Goal: Task Accomplishment & Management: Use online tool/utility

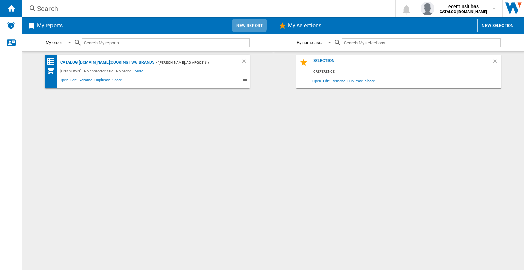
click at [242, 21] on button "New report" at bounding box center [249, 25] width 35 height 13
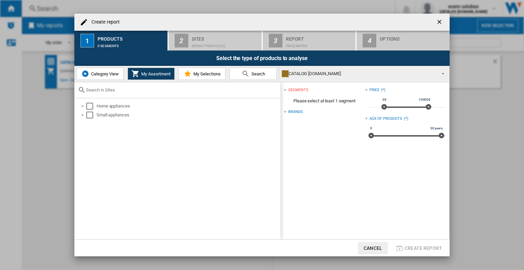
click at [105, 73] on span "Category View" at bounding box center [103, 73] width 29 height 5
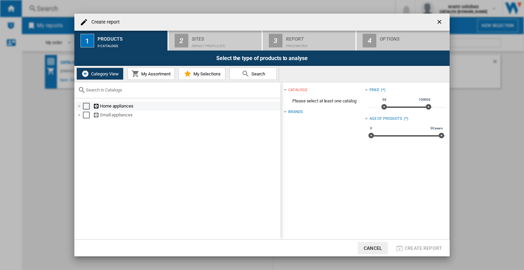
click at [79, 105] on div at bounding box center [79, 106] width 7 height 7
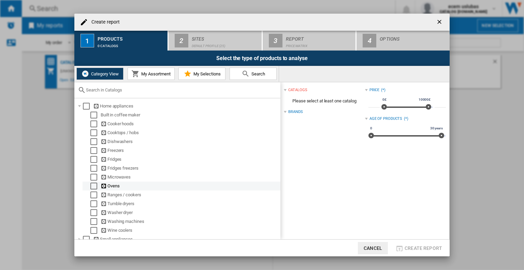
click at [90, 188] on div "Select" at bounding box center [93, 186] width 7 height 7
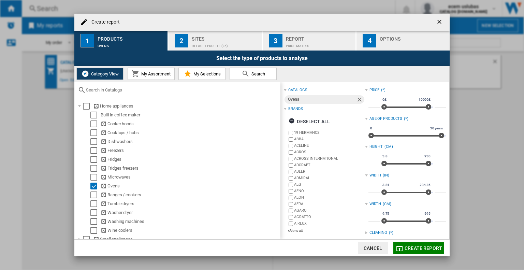
click at [146, 76] on button "My Assortment" at bounding box center [151, 74] width 47 height 12
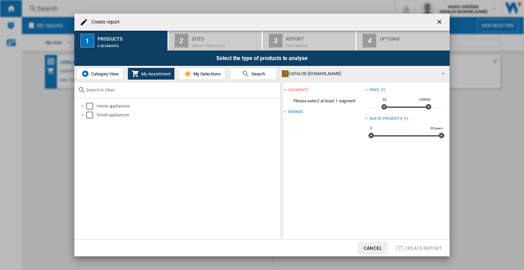
click at [118, 76] on span "Category View" at bounding box center [103, 73] width 29 height 5
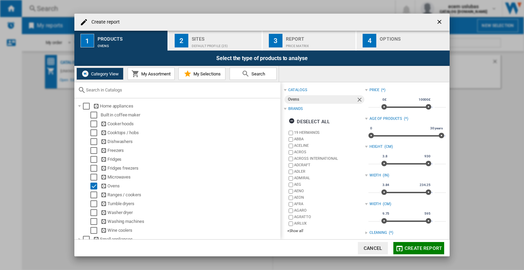
click at [208, 39] on div "Sites" at bounding box center [225, 36] width 67 height 7
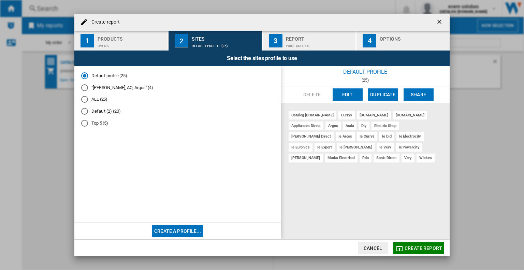
click at [82, 99] on div "ALL (25)" at bounding box center [84, 99] width 7 height 7
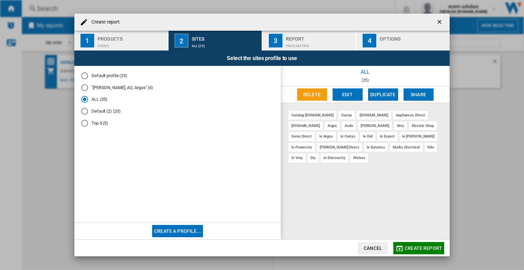
click at [97, 100] on md-radio-button "ALL (25)" at bounding box center [177, 99] width 193 height 6
click at [94, 97] on md-radio-button "ALL (25)" at bounding box center [177, 99] width 193 height 6
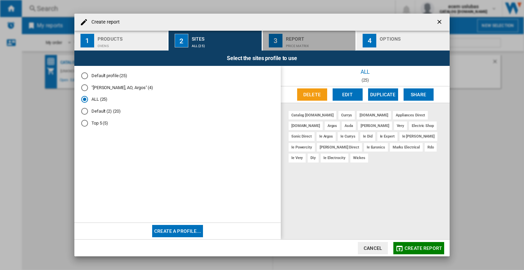
click at [306, 41] on div "Price Matrix" at bounding box center [319, 44] width 67 height 7
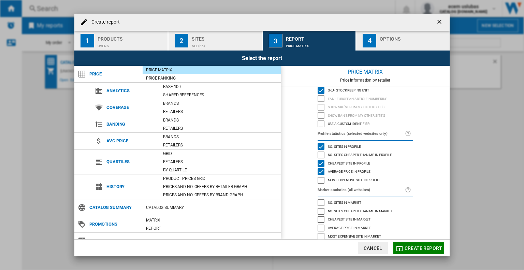
scroll to position [22, 0]
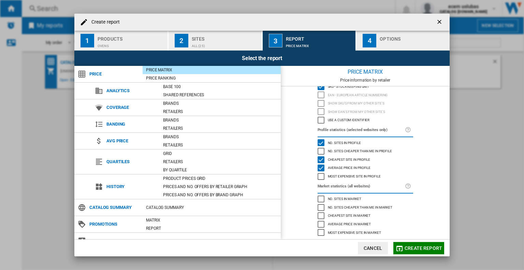
click at [435, 246] on span "Create report" at bounding box center [424, 247] width 38 height 5
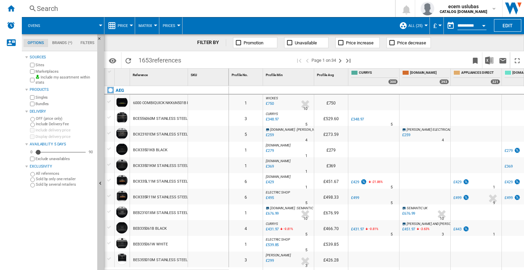
click at [147, 27] on span "Matrix" at bounding box center [146, 26] width 14 height 4
click at [63, 41] on md-backdrop at bounding box center [262, 135] width 524 height 270
click at [60, 41] on md-tab-item "Brands (*)" at bounding box center [62, 43] width 28 height 8
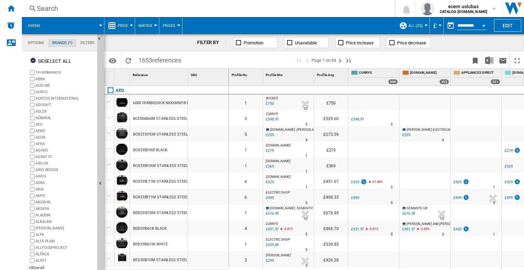
scroll to position [26, 0]
click at [140, 25] on span "Matrix" at bounding box center [146, 26] width 14 height 4
click at [118, 24] on md-backdrop at bounding box center [262, 135] width 524 height 270
click at [118, 24] on span "Price" at bounding box center [123, 26] width 10 height 4
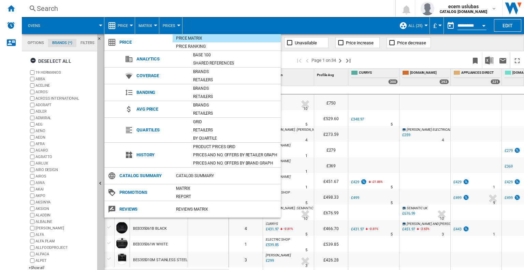
click at [168, 27] on md-backdrop at bounding box center [262, 135] width 524 height 270
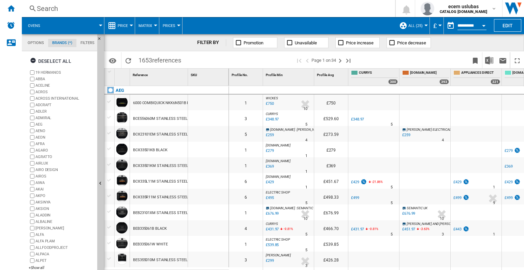
click at [168, 27] on span "Prices" at bounding box center [169, 26] width 13 height 4
click at [170, 42] on span "Prices" at bounding box center [171, 42] width 15 height 6
click at [97, 23] on span at bounding box center [75, 25] width 51 height 17
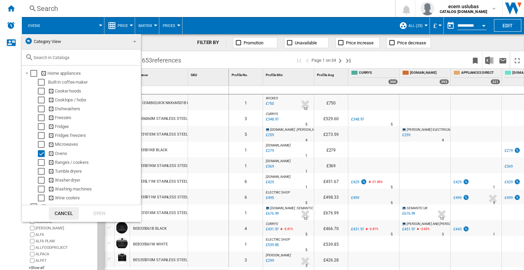
click at [97, 23] on md-backdrop at bounding box center [262, 135] width 524 height 270
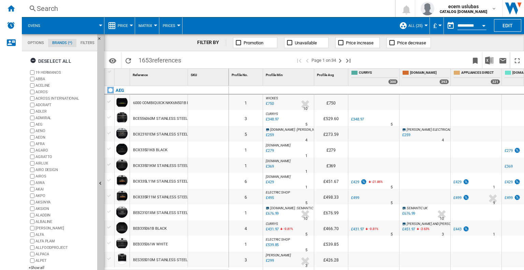
click at [91, 44] on md-tab-item "Filters" at bounding box center [87, 43] width 22 height 8
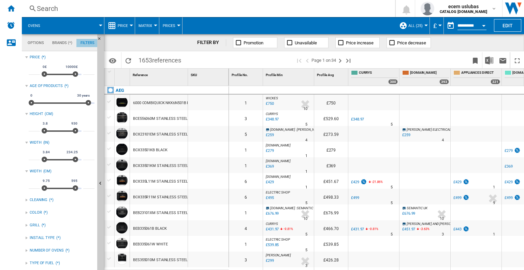
scroll to position [44, 0]
click at [100, 38] on ng-md-icon "Hide" at bounding box center [101, 41] width 8 height 8
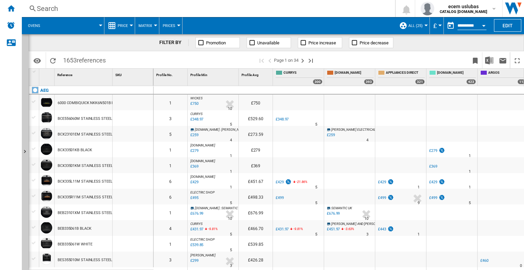
click at [13, 52] on wk-sidenav "NEW" at bounding box center [11, 135] width 22 height 270
click at [10, 44] on ng-md-icon "Contact us" at bounding box center [11, 42] width 8 height 8
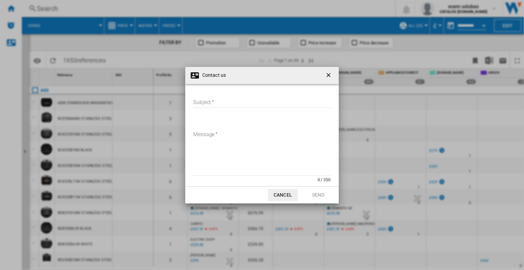
click at [328, 75] on ng-md-icon "getI18NText('BUTTONS.CLOSE_DIALOG')" at bounding box center [329, 76] width 8 height 8
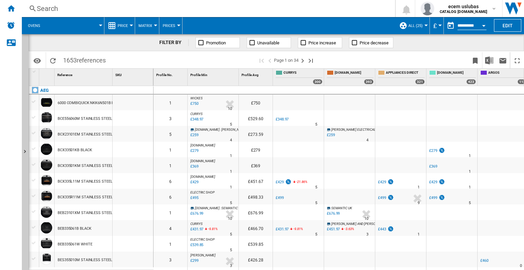
click at [416, 26] on span "ALL (25)" at bounding box center [415, 26] width 14 height 4
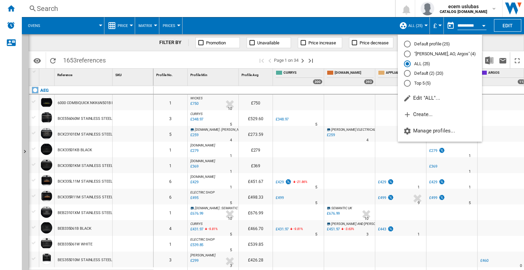
click at [416, 26] on md-backdrop at bounding box center [262, 135] width 524 height 270
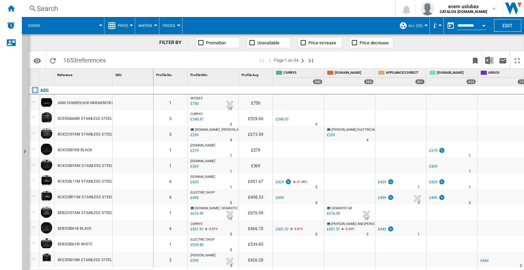
click at [90, 25] on span at bounding box center [75, 25] width 51 height 17
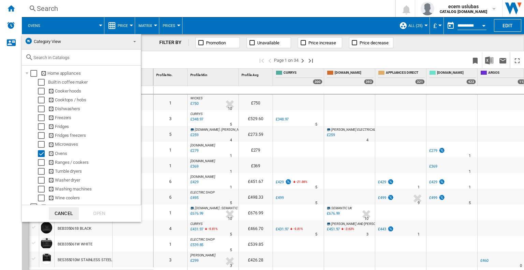
click at [90, 25] on md-backdrop at bounding box center [262, 135] width 524 height 270
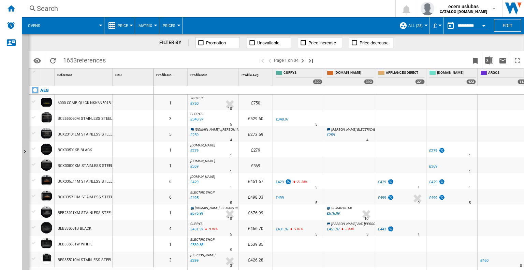
click at [122, 25] on span "Price" at bounding box center [123, 26] width 10 height 4
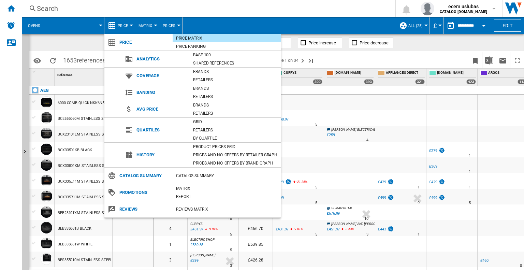
click at [132, 91] on ng-md-icon at bounding box center [129, 92] width 8 height 8
drag, startPoint x: 154, startPoint y: 91, endPoint x: 195, endPoint y: 97, distance: 41.7
click at [155, 91] on span "Banding" at bounding box center [161, 93] width 57 height 10
drag, startPoint x: 195, startPoint y: 97, endPoint x: 202, endPoint y: 93, distance: 7.3
click at [196, 97] on div "Retailers" at bounding box center [235, 96] width 91 height 7
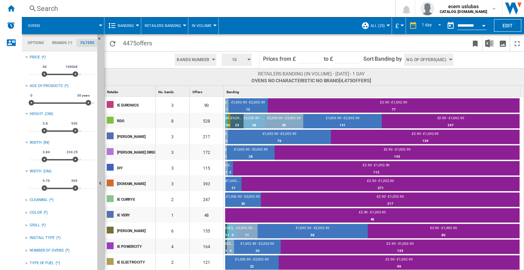
click at [157, 24] on span "Retailers Banding" at bounding box center [163, 26] width 37 height 4
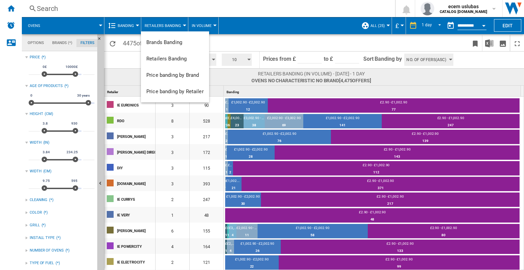
click at [119, 23] on md-backdrop at bounding box center [262, 135] width 524 height 270
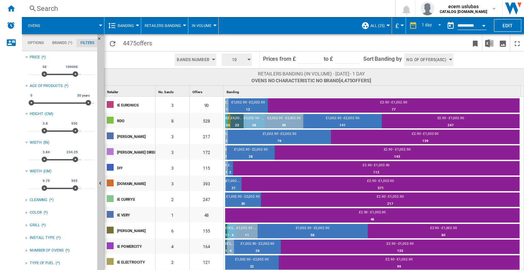
click at [126, 25] on span "Banding" at bounding box center [126, 26] width 16 height 4
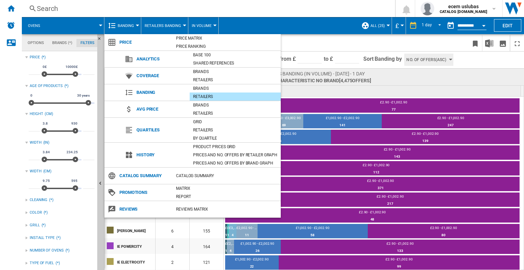
click at [156, 24] on md-backdrop at bounding box center [262, 135] width 524 height 270
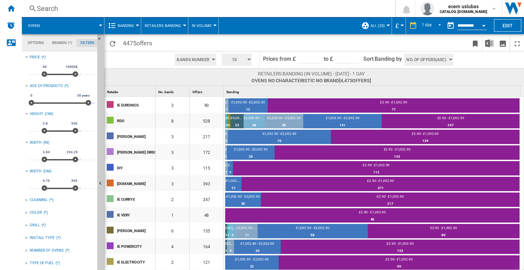
click at [156, 24] on span "Retailers Banding" at bounding box center [163, 26] width 37 height 4
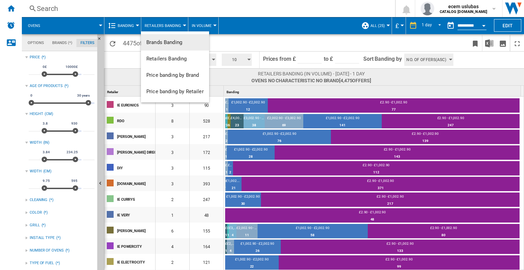
click at [165, 41] on span "Brands Banding" at bounding box center [164, 42] width 36 height 6
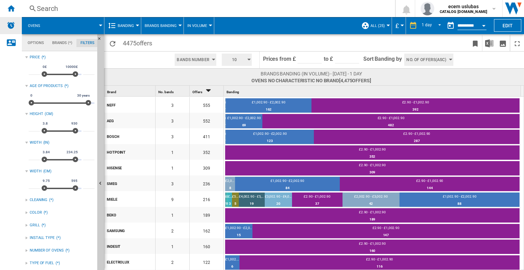
click at [14, 26] on img "Alerts" at bounding box center [11, 25] width 8 height 8
